Goal: Navigation & Orientation: Find specific page/section

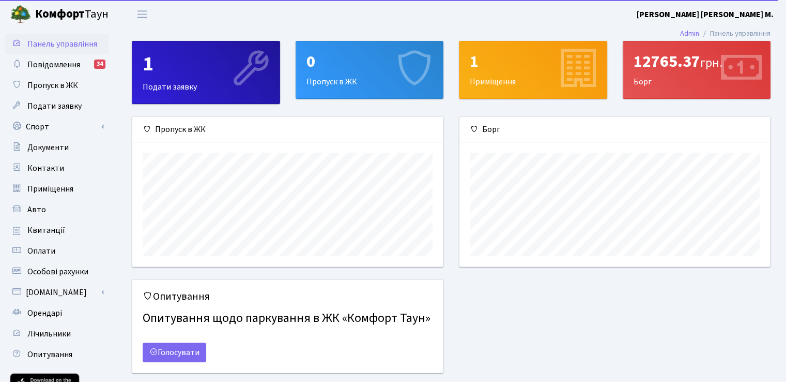
scroll to position [149, 310]
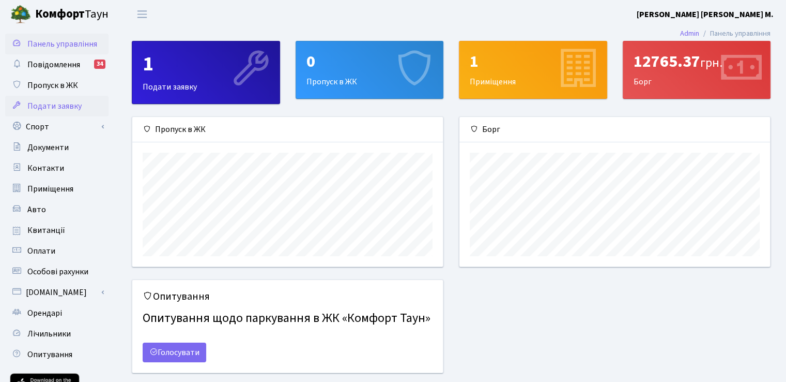
click at [64, 104] on span "Подати заявку" at bounding box center [54, 105] width 54 height 11
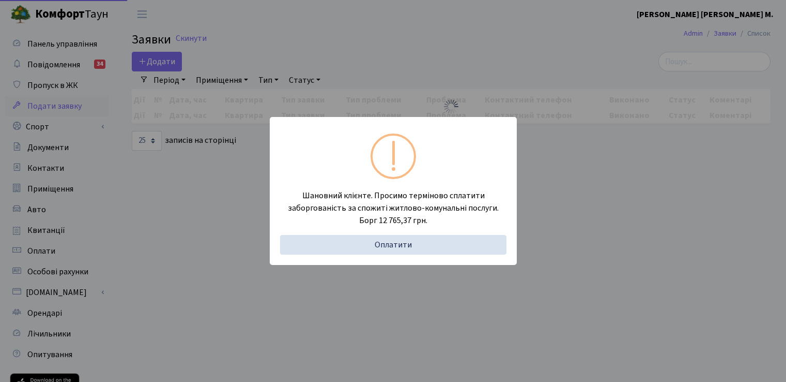
select select "25"
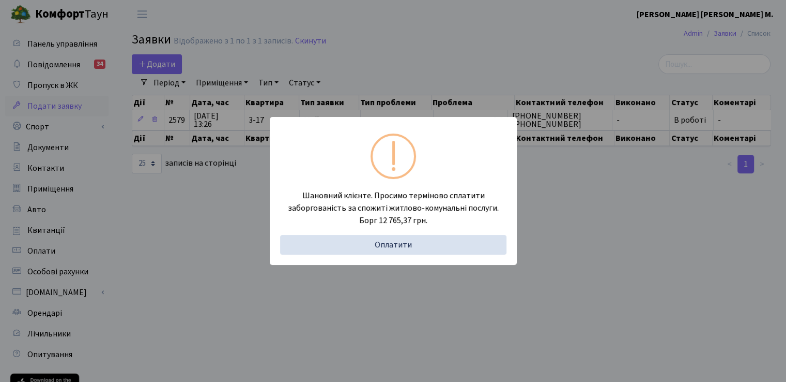
click at [580, 190] on div "Шановний клієнте. Просимо терміново сплатити заборгованість за спожиті житлово-…" at bounding box center [393, 191] width 786 height 382
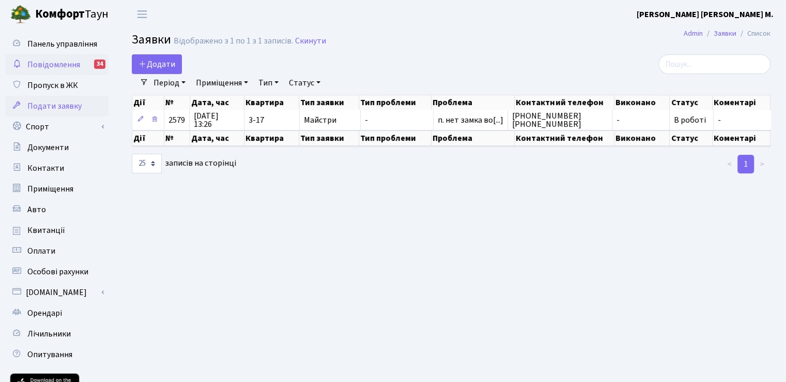
click at [67, 67] on span "Повідомлення" at bounding box center [53, 64] width 53 height 11
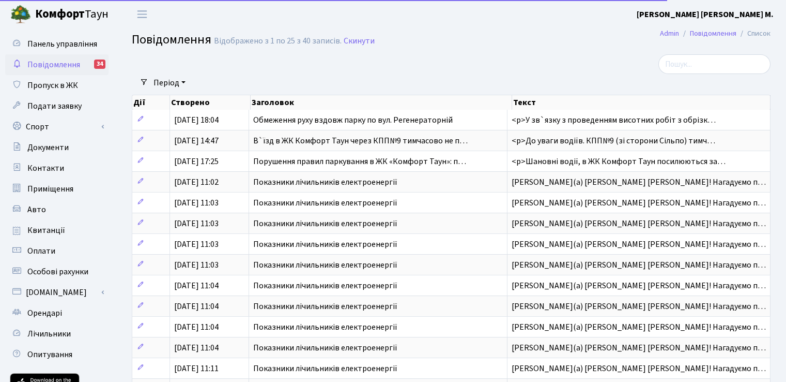
select select "25"
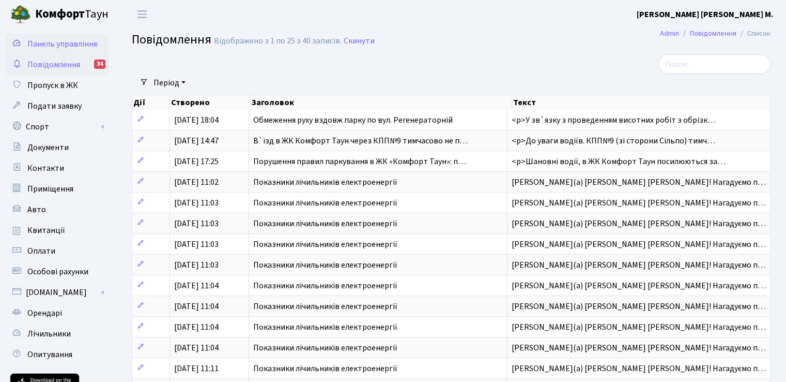
click at [58, 39] on span "Панель управління" at bounding box center [62, 43] width 70 height 11
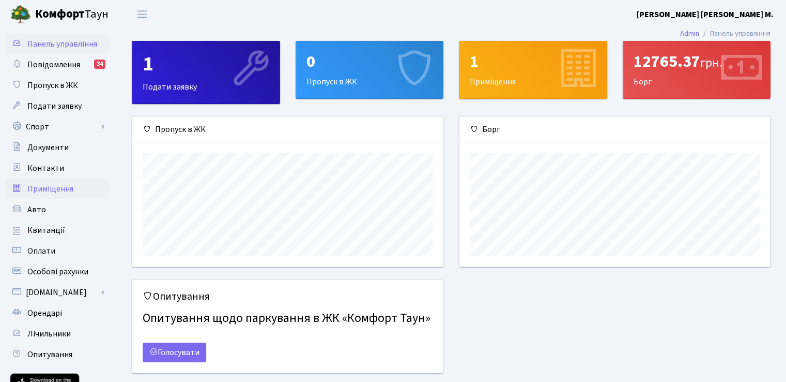
click at [62, 189] on span "Приміщення" at bounding box center [50, 188] width 46 height 11
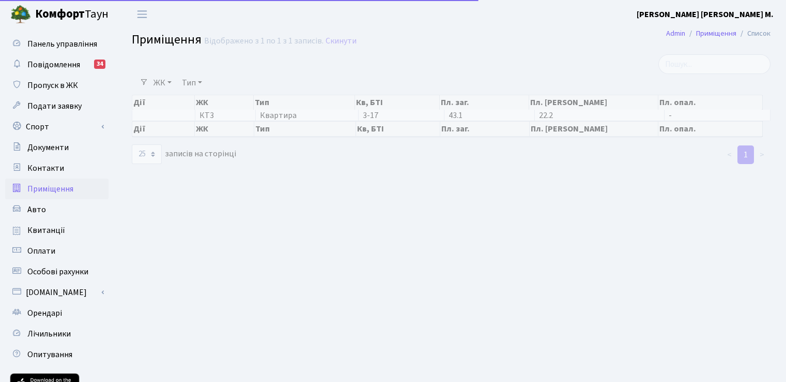
select select "25"
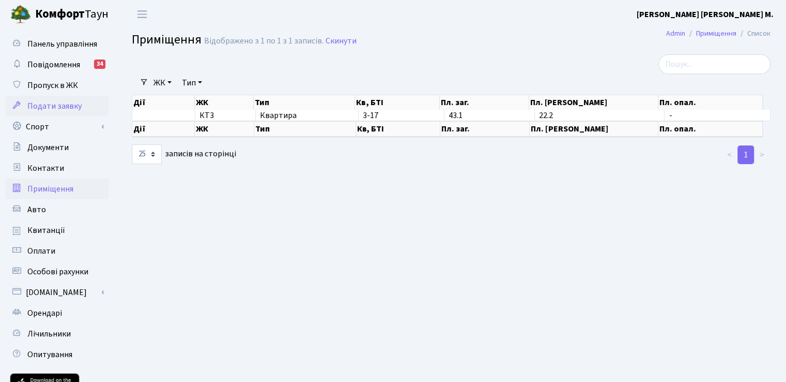
click at [41, 100] on span "Подати заявку" at bounding box center [54, 105] width 54 height 11
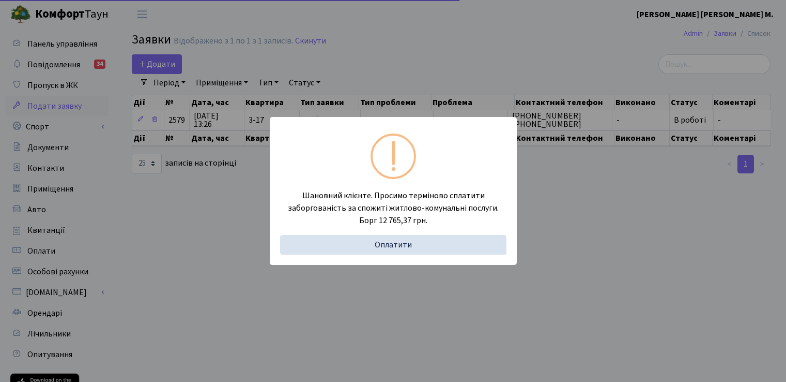
select select "25"
click at [570, 203] on div "Шановний клієнте. Просимо терміново сплатити заборгованість за спожиті житлово-…" at bounding box center [393, 191] width 786 height 382
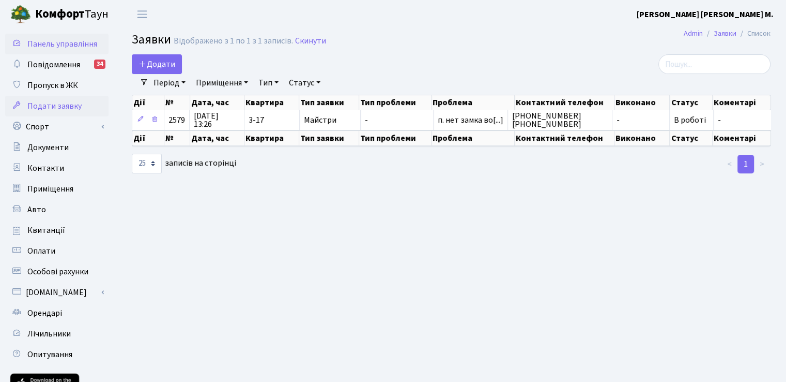
click at [56, 42] on span "Панель управління" at bounding box center [62, 43] width 70 height 11
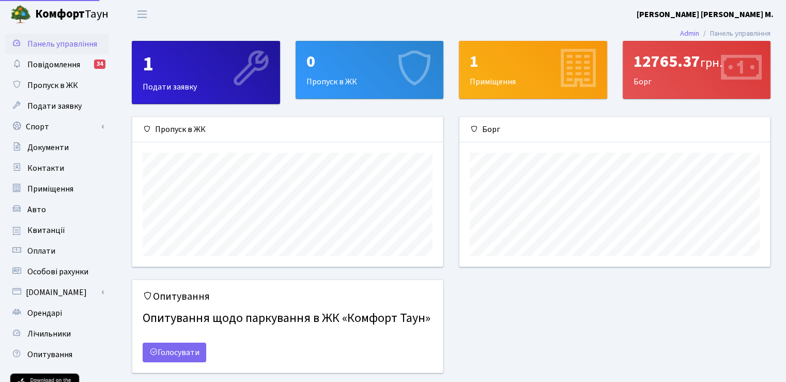
scroll to position [149, 310]
